Goal: Navigation & Orientation: Find specific page/section

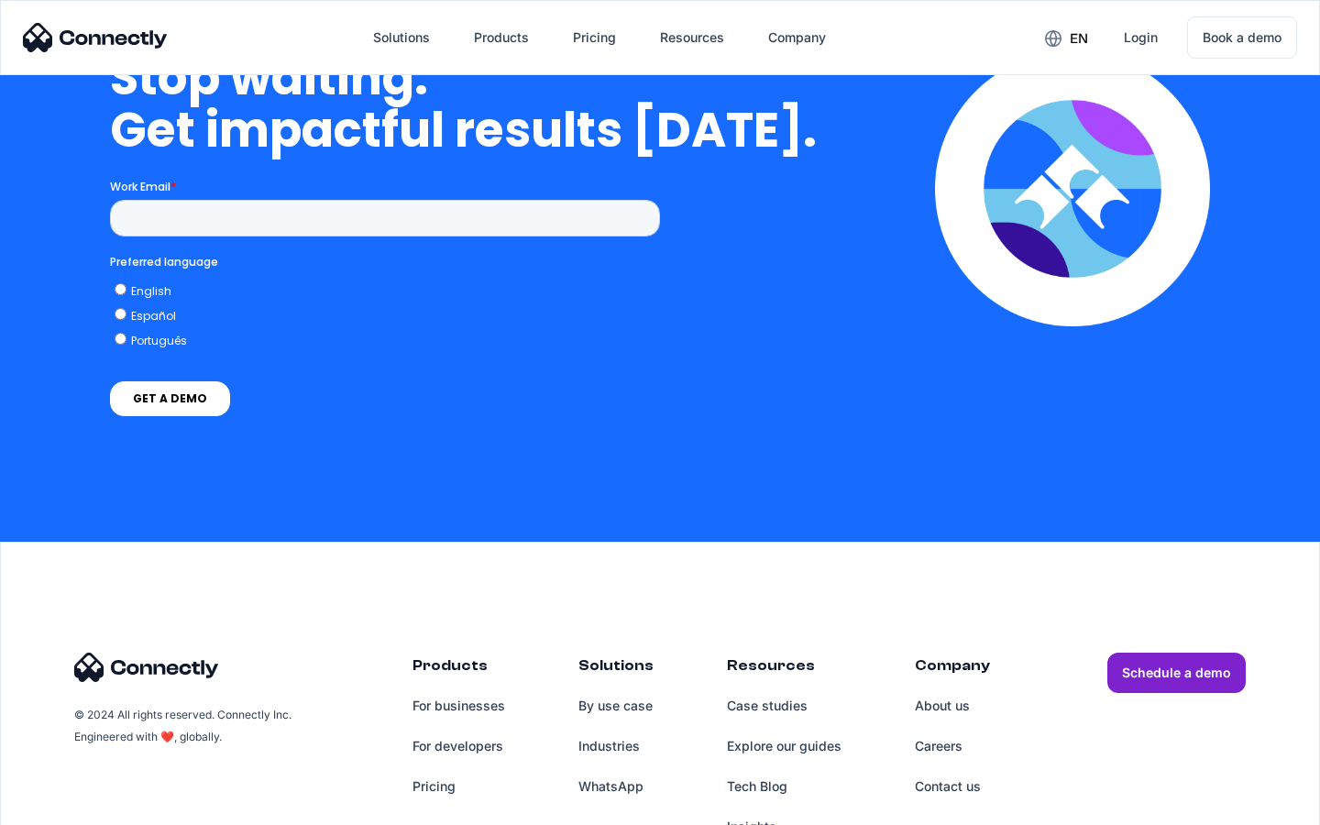
scroll to position [4650, 0]
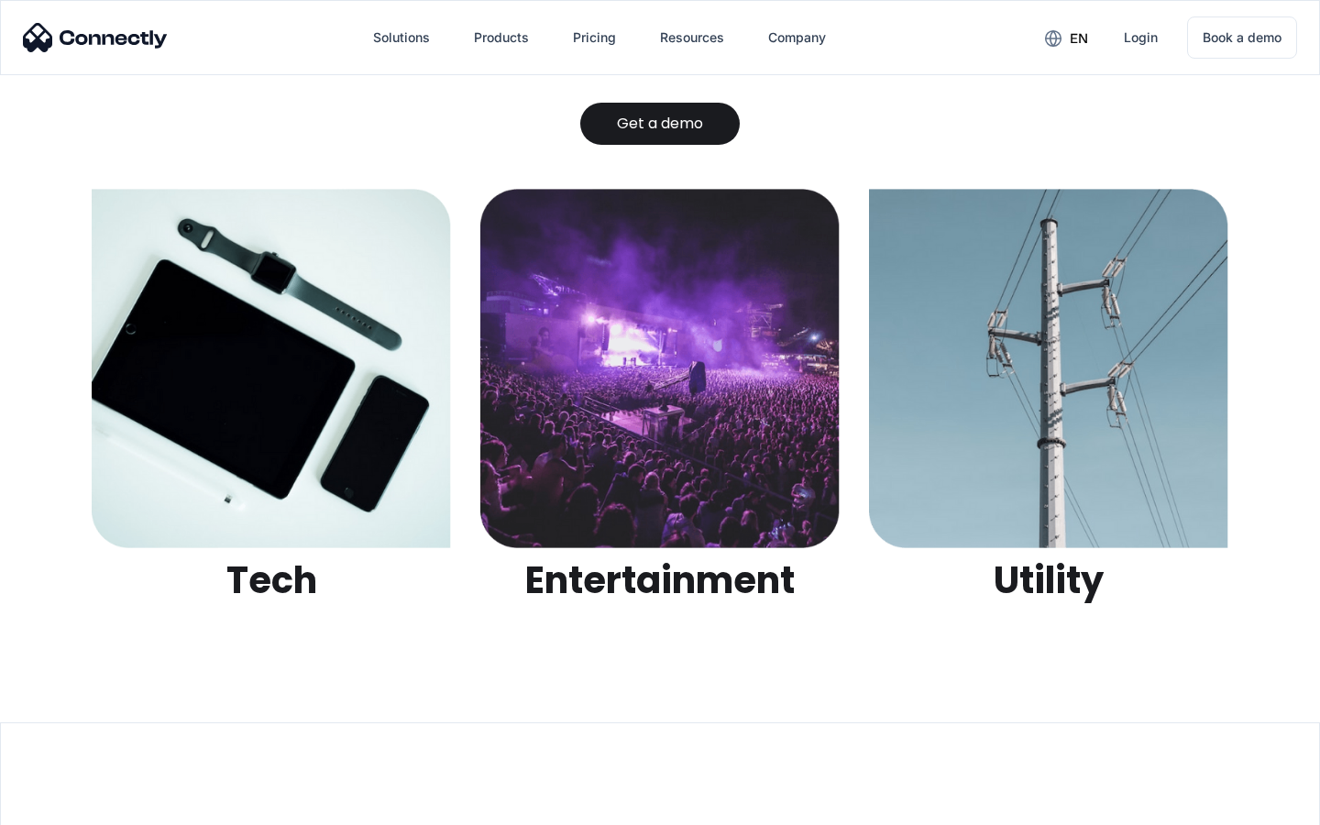
scroll to position [5782, 0]
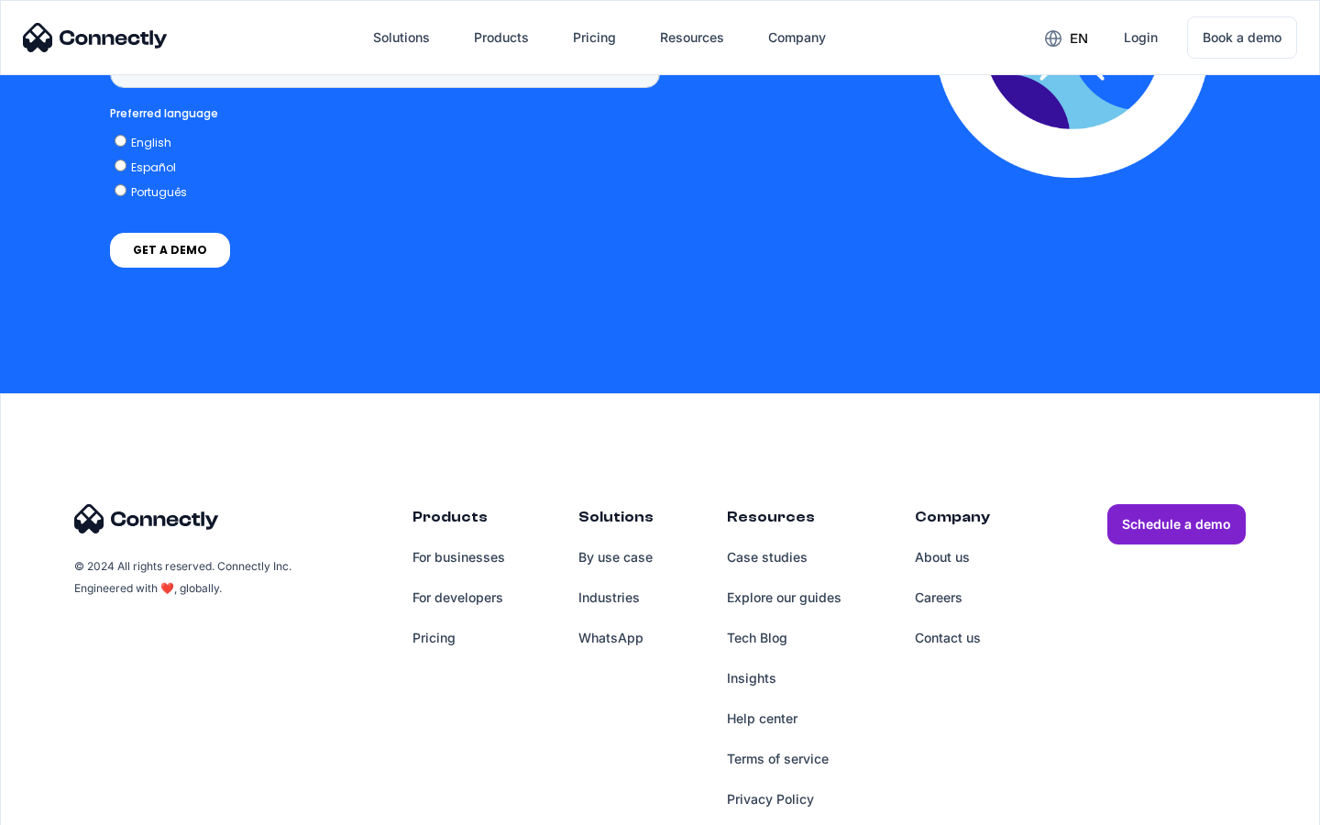
scroll to position [1373, 0]
